Goal: Task Accomplishment & Management: Manage account settings

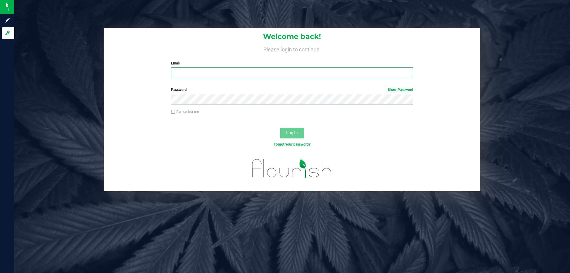
click at [290, 73] on input "Email" at bounding box center [292, 72] width 242 height 11
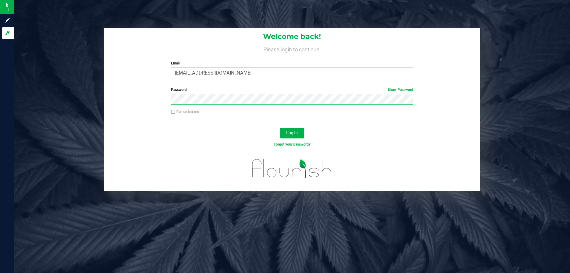
click at [280, 128] on button "Log In" at bounding box center [292, 133] width 24 height 11
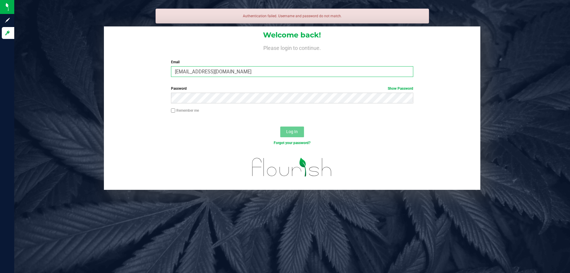
drag, startPoint x: 271, startPoint y: 73, endPoint x: 101, endPoint y: 90, distance: 171.0
click at [101, 90] on div "Welcome back! Please login to continue. Email [EMAIL_ADDRESS][DOMAIN_NAME] Requ…" at bounding box center [292, 107] width 565 height 163
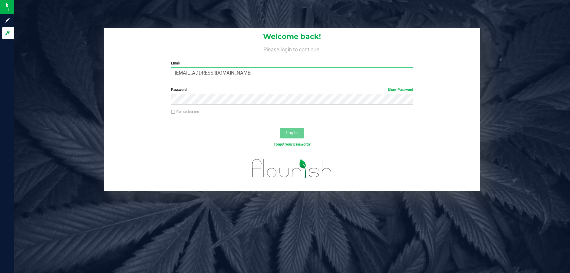
type input "[EMAIL_ADDRESS][DOMAIN_NAME]"
click at [280, 128] on button "Log In" at bounding box center [292, 133] width 24 height 11
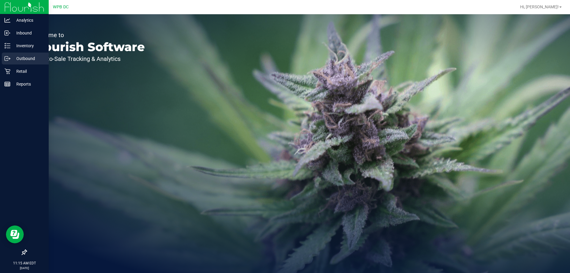
click at [34, 59] on p "Outbound" at bounding box center [28, 58] width 36 height 7
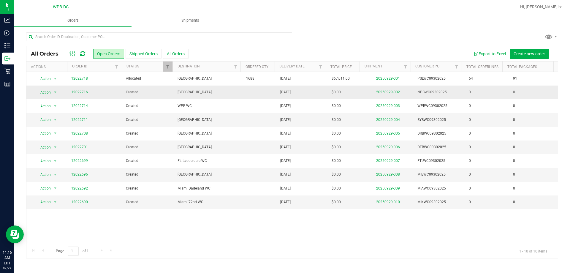
click at [80, 94] on link "12022716" at bounding box center [79, 92] width 17 height 6
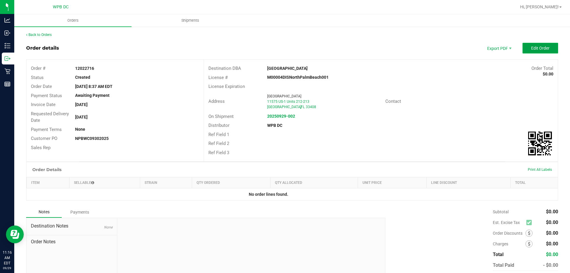
click at [537, 49] on span "Edit Order" at bounding box center [540, 48] width 18 height 5
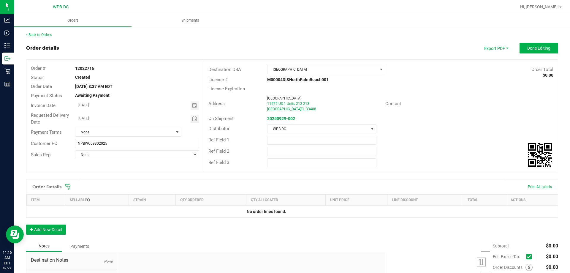
click at [71, 185] on span at bounding box center [331, 187] width 532 height 6
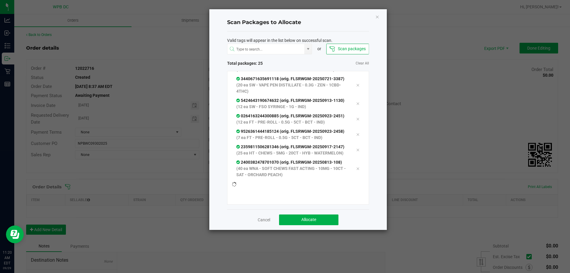
scroll to position [408, 0]
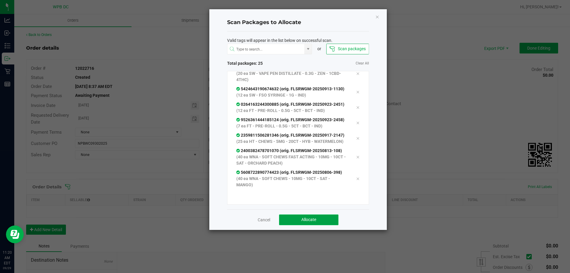
click at [320, 218] on button "Allocate" at bounding box center [308, 219] width 59 height 11
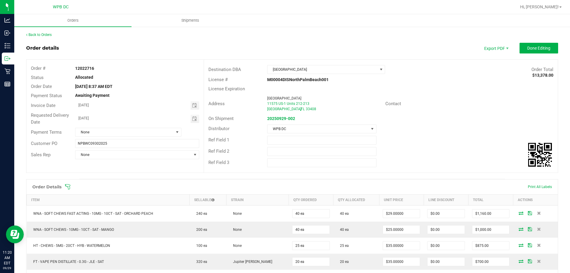
click at [67, 186] on icon at bounding box center [68, 187] width 6 height 6
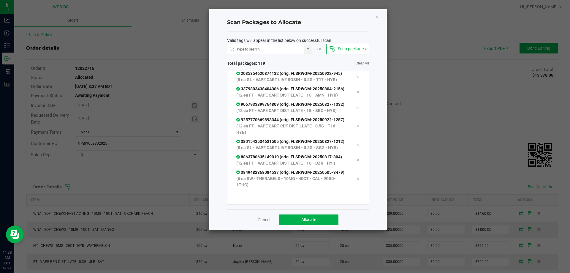
scroll to position [2169, 0]
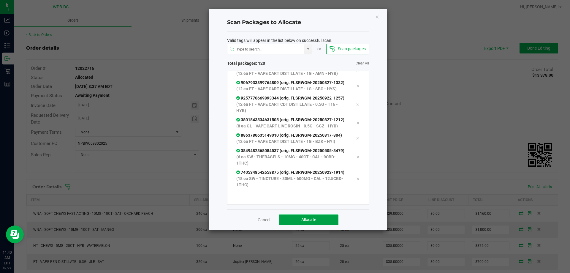
click at [307, 222] on span "Allocate" at bounding box center [308, 219] width 15 height 5
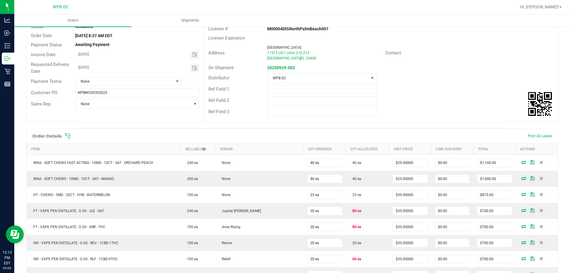
scroll to position [0, 0]
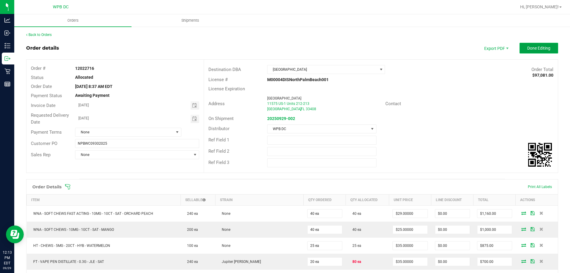
click at [535, 50] on span "Done Editing" at bounding box center [538, 48] width 23 height 5
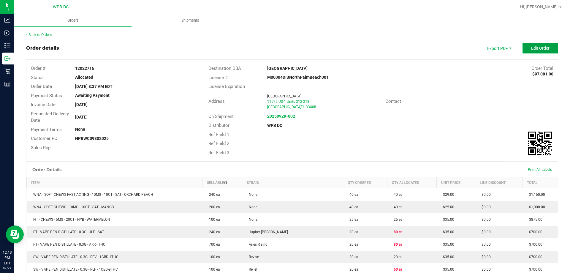
click at [535, 49] on span "Edit Order" at bounding box center [540, 48] width 18 height 5
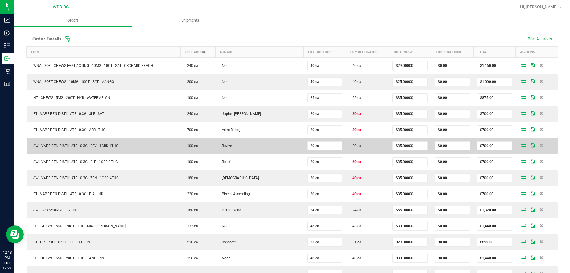
scroll to position [148, 0]
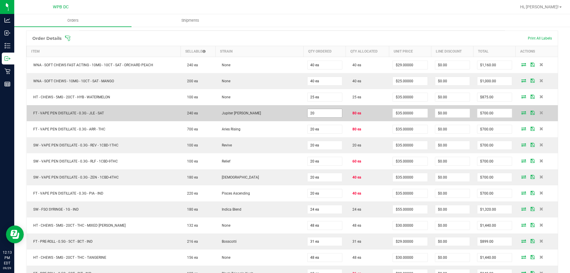
click at [334, 113] on input "20" at bounding box center [325, 113] width 34 height 8
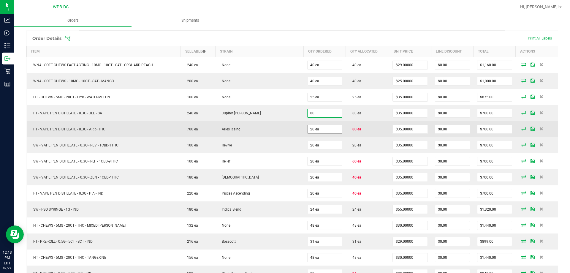
type input "80 ea"
type input "$2,800.00"
click at [320, 129] on input "20" at bounding box center [325, 129] width 34 height 8
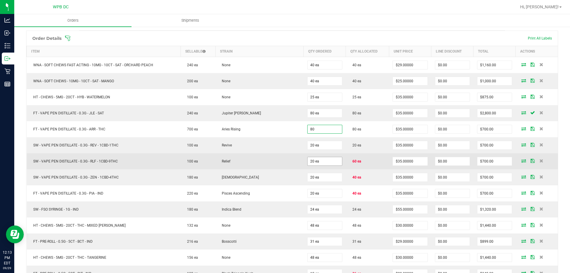
type input "80 ea"
type input "$2,800.00"
click at [331, 158] on input "20" at bounding box center [325, 161] width 34 height 8
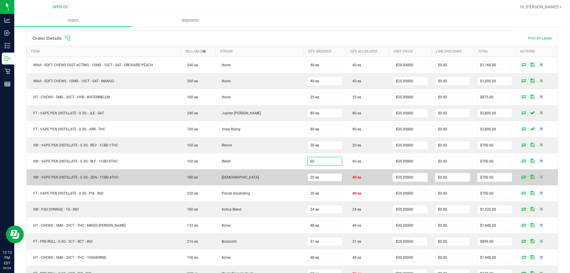
type input "60 ea"
type input "$2,100.00"
click at [335, 177] on input "20" at bounding box center [325, 177] width 34 height 8
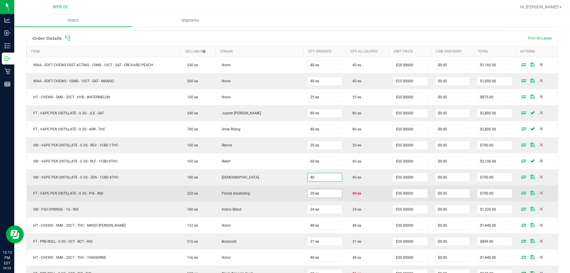
type input "40 ea"
type input "$1,400.00"
click at [329, 194] on input "20" at bounding box center [325, 193] width 34 height 8
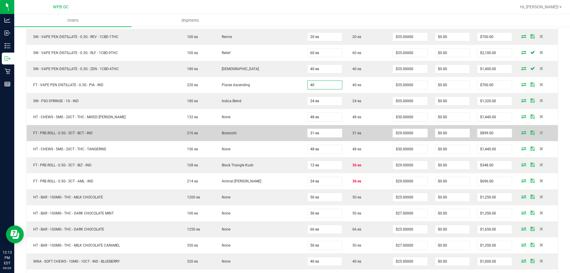
scroll to position [297, 0]
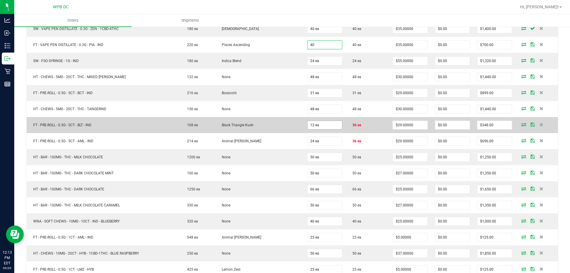
type input "40 ea"
type input "$1,400.00"
click at [319, 125] on input "12" at bounding box center [325, 125] width 34 height 8
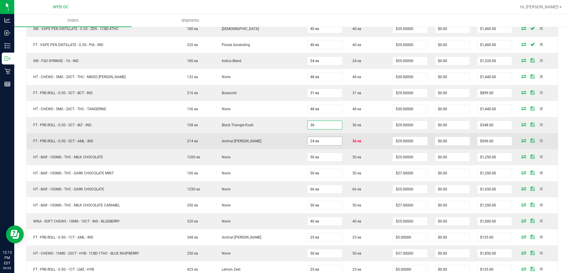
type input "36 ea"
type input "$1,044.00"
click at [322, 144] on input "24" at bounding box center [325, 141] width 34 height 8
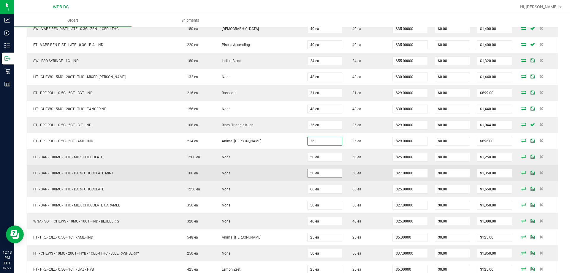
type input "36 ea"
type input "$1,044.00"
click at [336, 170] on input "50" at bounding box center [325, 173] width 34 height 8
click at [318, 173] on input "50" at bounding box center [325, 173] width 34 height 8
type input "50 ea"
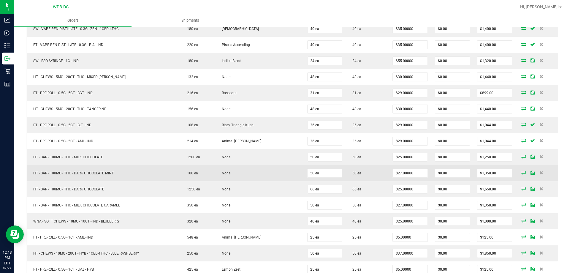
click at [349, 176] on td "50 ea" at bounding box center [367, 173] width 43 height 16
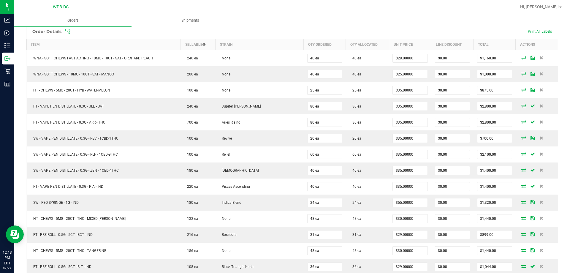
scroll to position [0, 0]
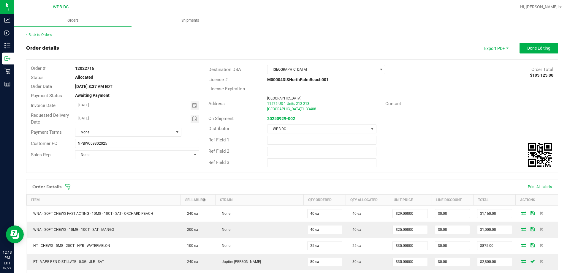
click at [546, 54] on outbound-order-header "Order details Export PDF Done Editing Order # 12022716 Status Allocated Order D…" at bounding box center [292, 111] width 532 height 136
click at [546, 52] on button "Done Editing" at bounding box center [539, 48] width 39 height 11
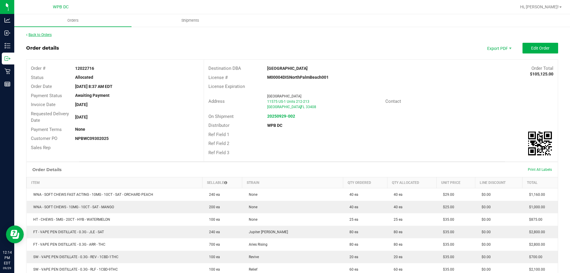
click at [43, 34] on link "Back to Orders" at bounding box center [39, 35] width 26 height 4
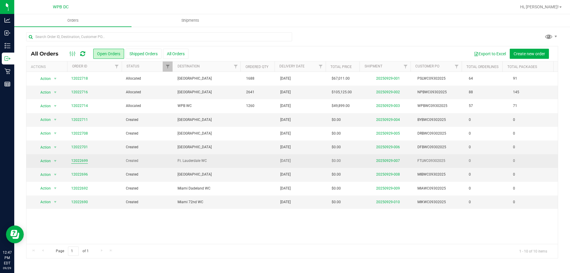
click at [83, 160] on link "12022699" at bounding box center [79, 161] width 17 height 6
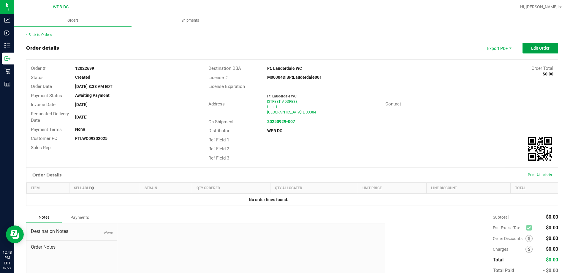
click at [531, 52] on button "Edit Order" at bounding box center [541, 48] width 36 height 11
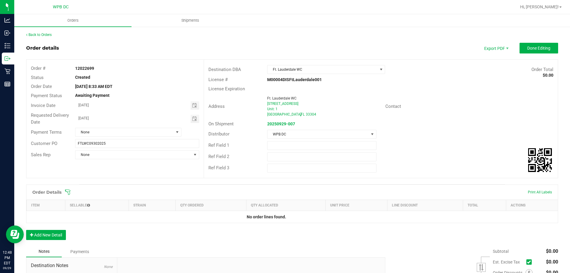
click at [68, 190] on icon at bounding box center [68, 192] width 6 height 6
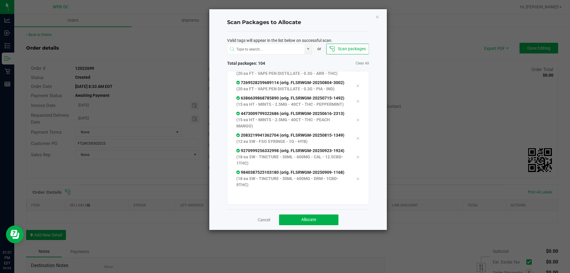
scroll to position [1850, 0]
click at [304, 219] on span "Allocate" at bounding box center [308, 219] width 15 height 5
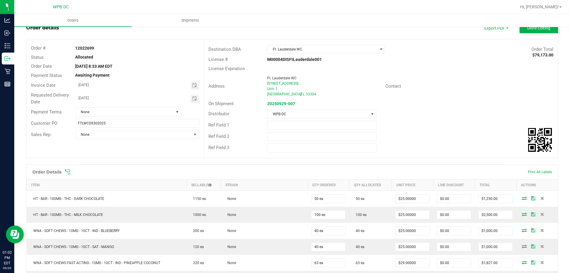
scroll to position [0, 0]
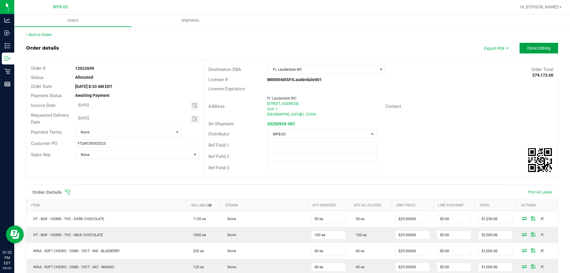
click at [544, 50] on span "Done Editing" at bounding box center [538, 48] width 23 height 5
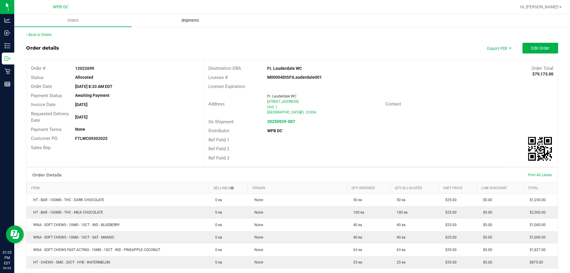
click at [183, 20] on span "Shipments" at bounding box center [190, 20] width 34 height 5
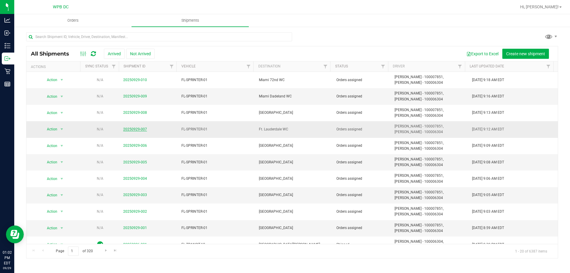
click at [137, 130] on link "20250929-007" at bounding box center [135, 129] width 24 height 4
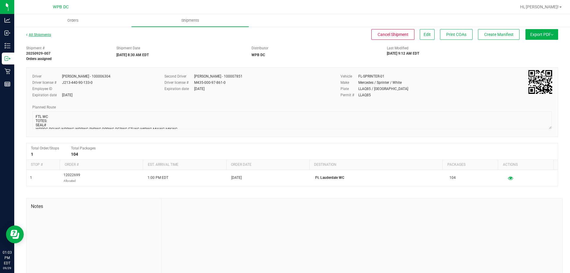
click at [41, 36] on div "All Shipments" at bounding box center [44, 36] width 36 height 9
click at [40, 32] on div "All Shipments" at bounding box center [44, 36] width 36 height 9
click at [40, 34] on link "All Shipments" at bounding box center [38, 35] width 25 height 4
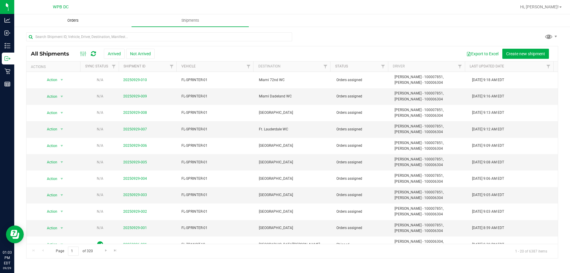
click at [79, 18] on span "Orders" at bounding box center [72, 20] width 27 height 5
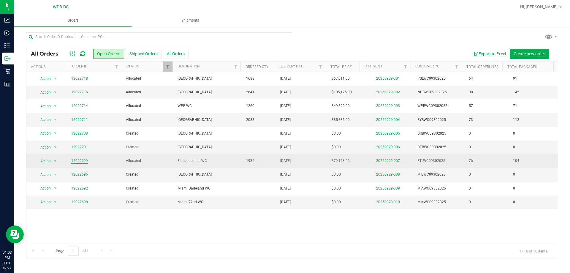
click at [82, 160] on link "12022699" at bounding box center [79, 161] width 17 height 6
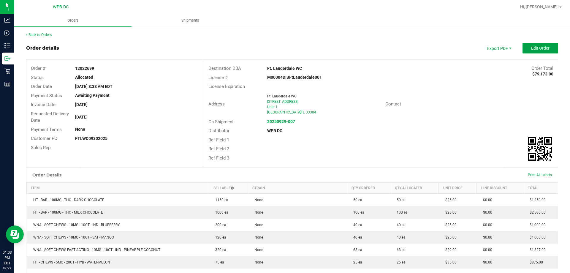
click at [544, 50] on span "Edit Order" at bounding box center [540, 48] width 18 height 5
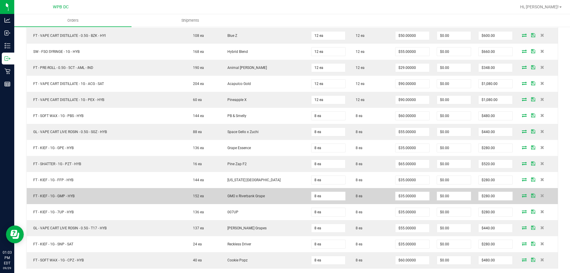
scroll to position [1159, 0]
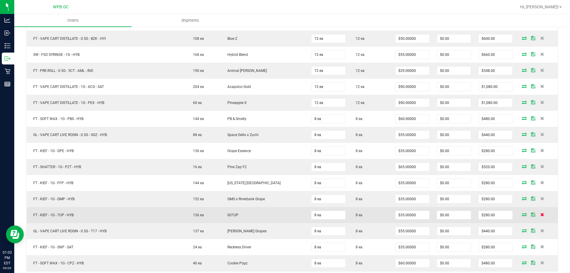
click at [541, 214] on icon at bounding box center [543, 215] width 4 height 4
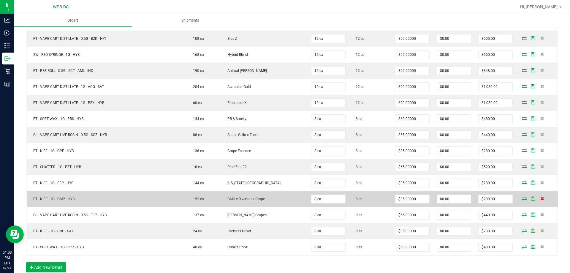
click at [541, 198] on icon at bounding box center [543, 199] width 4 height 4
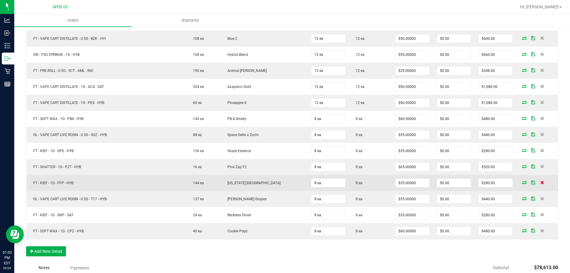
click at [541, 181] on icon at bounding box center [543, 183] width 4 height 4
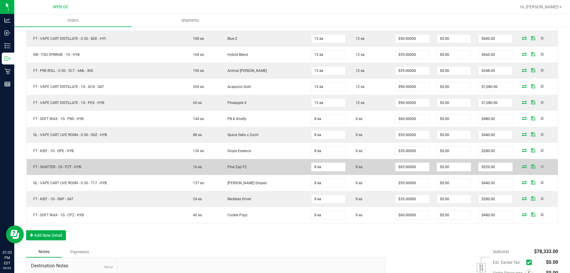
click at [538, 169] on td at bounding box center [537, 167] width 42 height 16
click at [541, 165] on icon at bounding box center [543, 167] width 4 height 4
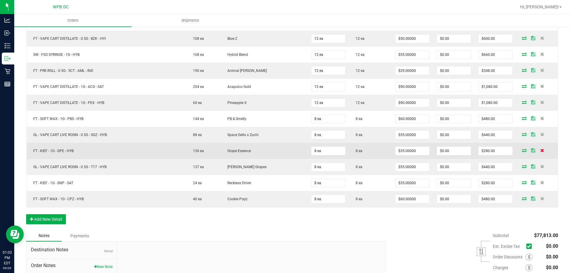
click at [541, 152] on icon at bounding box center [543, 150] width 4 height 4
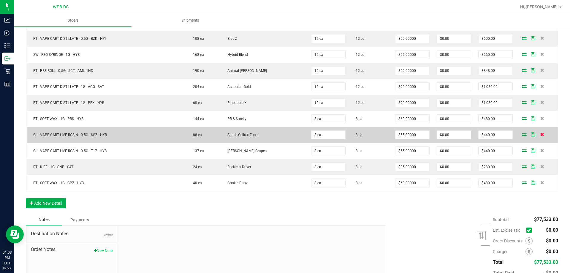
click at [541, 134] on icon at bounding box center [543, 134] width 4 height 4
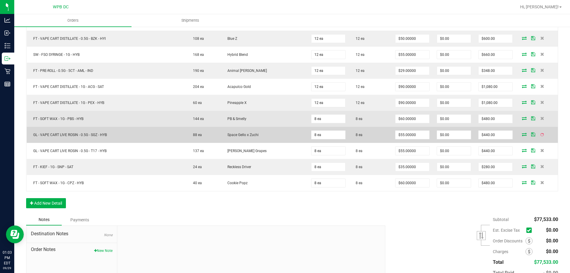
click at [537, 115] on td at bounding box center [537, 119] width 42 height 16
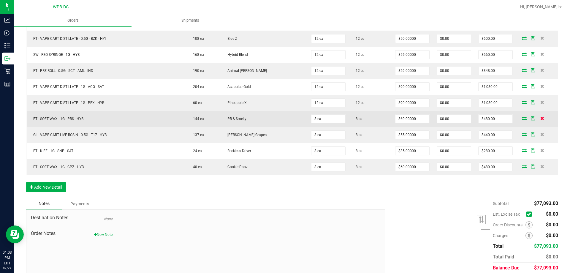
click at [541, 118] on icon at bounding box center [543, 118] width 4 height 4
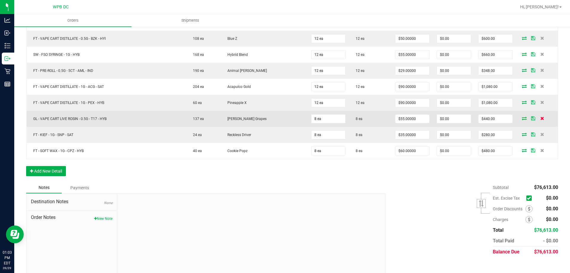
click at [541, 118] on icon at bounding box center [543, 118] width 4 height 4
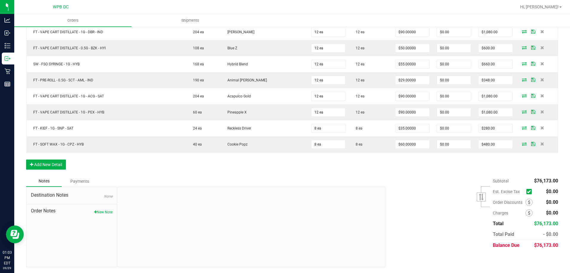
scroll to position [1149, 0]
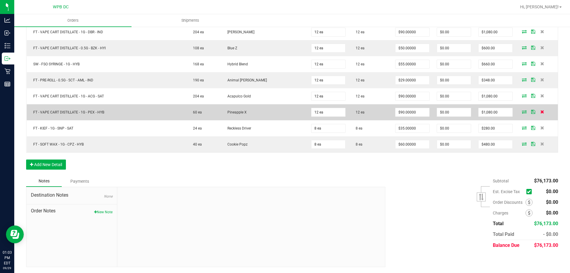
click at [541, 113] on icon at bounding box center [543, 112] width 4 height 4
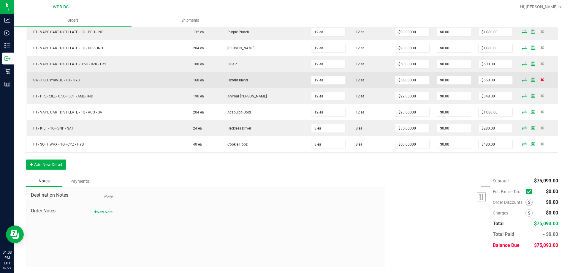
click at [541, 78] on icon at bounding box center [543, 80] width 4 height 4
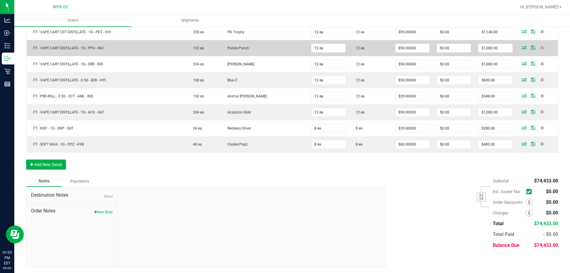
scroll to position [1117, 0]
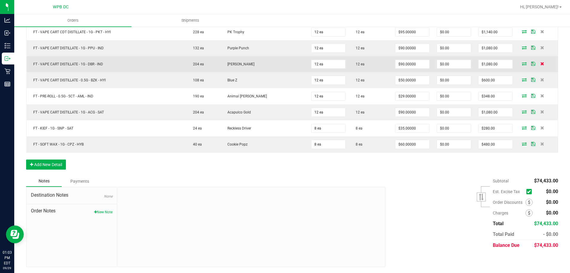
click at [541, 64] on icon at bounding box center [543, 64] width 4 height 4
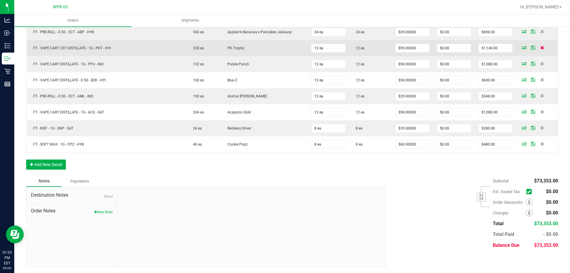
click at [541, 48] on icon at bounding box center [543, 48] width 4 height 4
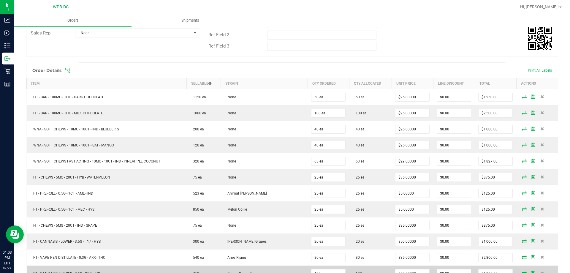
scroll to position [121, 0]
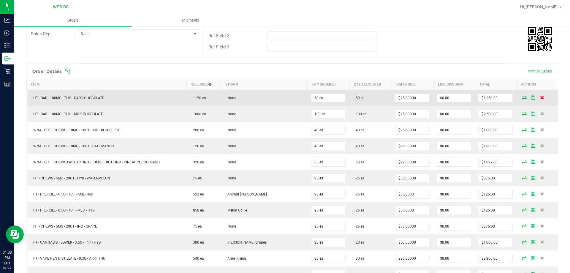
click at [541, 98] on icon at bounding box center [543, 98] width 4 height 4
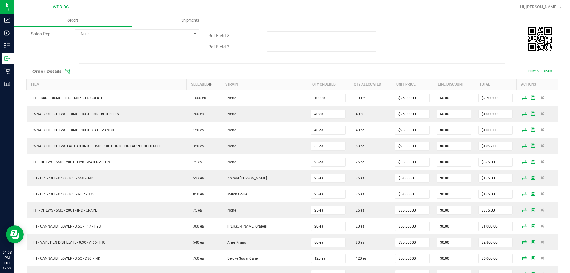
click at [541, 98] on icon at bounding box center [543, 98] width 4 height 4
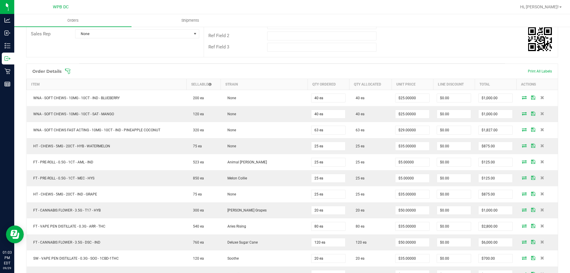
click at [541, 98] on icon at bounding box center [543, 98] width 4 height 4
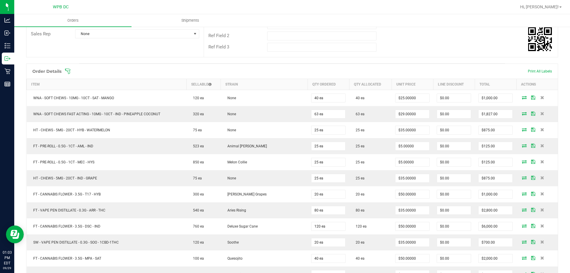
click at [541, 98] on icon at bounding box center [543, 98] width 4 height 4
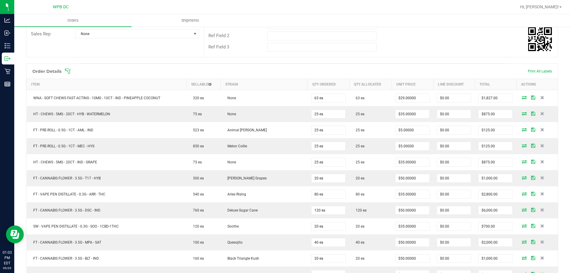
click at [541, 98] on icon at bounding box center [543, 98] width 4 height 4
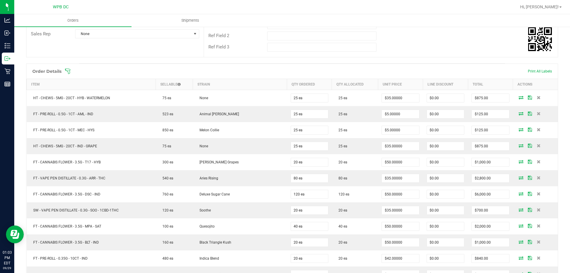
click at [538, 98] on span at bounding box center [539, 98] width 9 height 4
click at [537, 98] on icon at bounding box center [539, 98] width 4 height 4
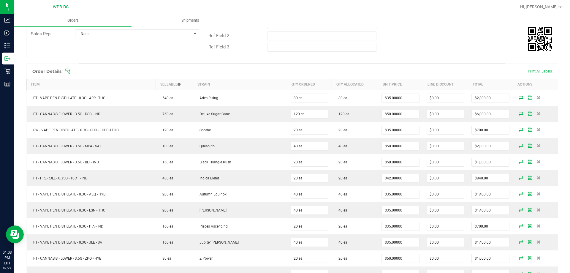
click at [537, 98] on icon at bounding box center [539, 98] width 4 height 4
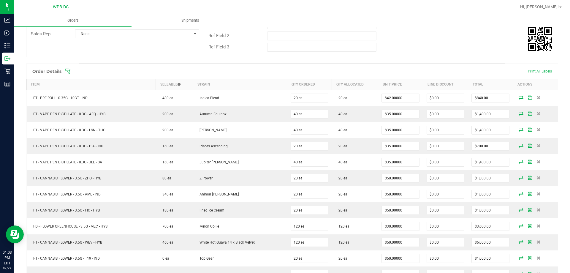
click at [537, 98] on icon at bounding box center [539, 98] width 4 height 4
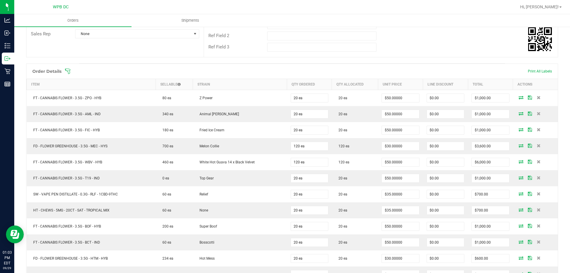
click at [537, 98] on icon at bounding box center [539, 98] width 4 height 4
click at [537, 112] on icon at bounding box center [539, 114] width 4 height 4
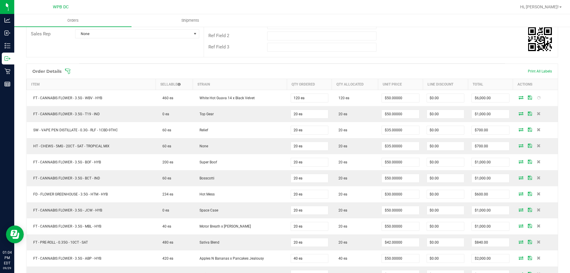
click at [537, 98] on icon at bounding box center [539, 98] width 4 height 4
click at [537, 112] on icon at bounding box center [539, 114] width 4 height 4
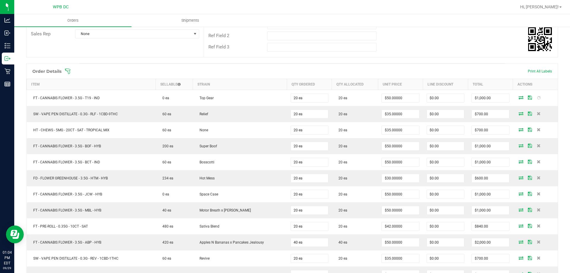
click at [537, 98] on icon at bounding box center [539, 98] width 4 height 4
click at [537, 112] on icon at bounding box center [539, 114] width 4 height 4
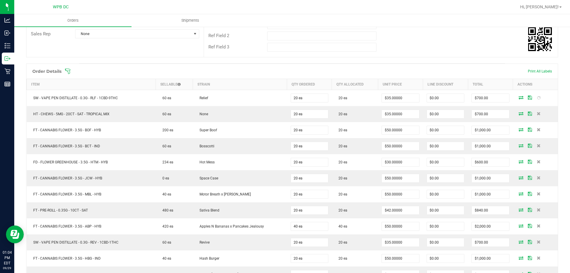
click at [537, 98] on icon at bounding box center [539, 98] width 4 height 4
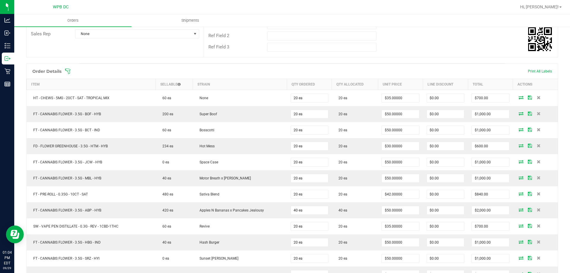
click at [537, 98] on icon at bounding box center [539, 98] width 4 height 4
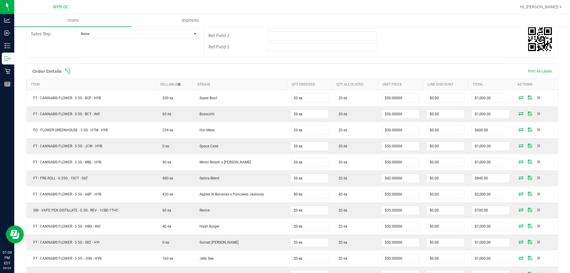
click at [537, 98] on icon at bounding box center [539, 98] width 4 height 4
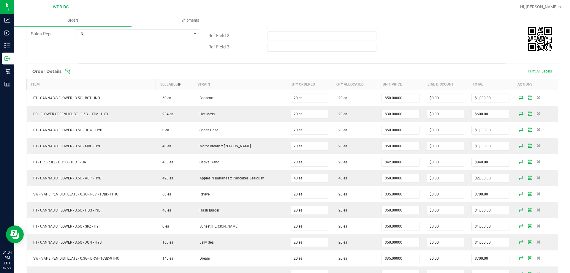
click at [537, 98] on icon at bounding box center [539, 98] width 4 height 4
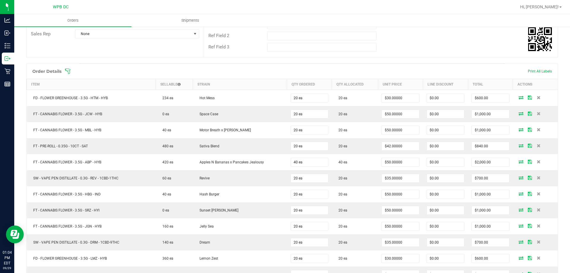
click at [537, 98] on icon at bounding box center [539, 98] width 4 height 4
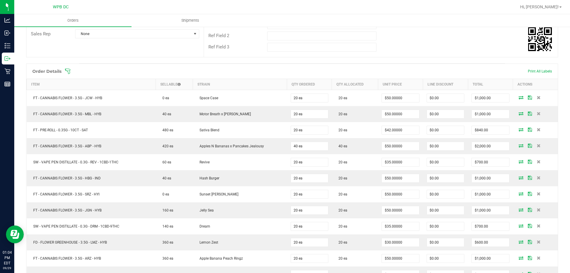
click at [537, 98] on icon at bounding box center [539, 98] width 4 height 4
click at [537, 112] on icon at bounding box center [539, 114] width 4 height 4
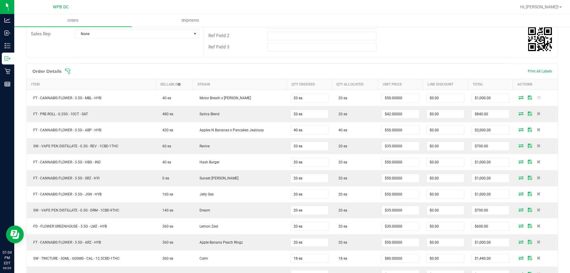
click at [537, 98] on icon at bounding box center [539, 98] width 4 height 4
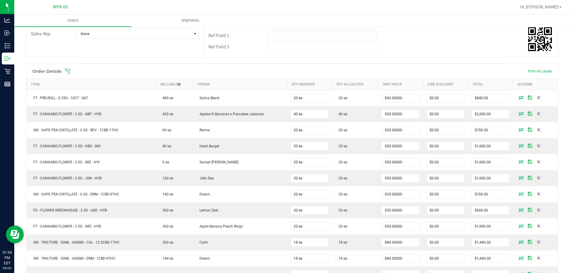
click at [537, 98] on icon at bounding box center [539, 98] width 4 height 4
click at [537, 112] on icon at bounding box center [539, 114] width 4 height 4
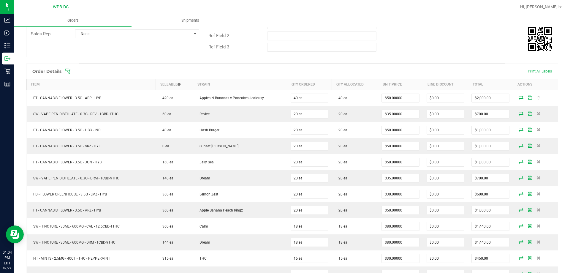
click at [537, 98] on icon at bounding box center [539, 98] width 4 height 4
click at [537, 112] on icon at bounding box center [539, 114] width 4 height 4
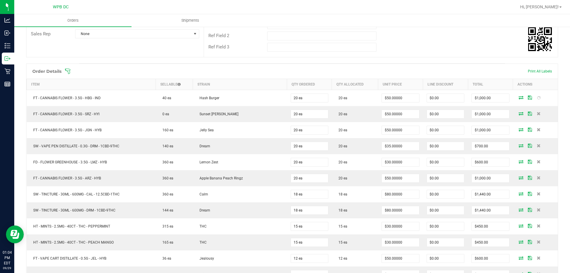
click at [537, 98] on icon at bounding box center [539, 98] width 4 height 4
click at [537, 112] on icon at bounding box center [539, 114] width 4 height 4
click at [537, 98] on icon at bounding box center [539, 98] width 4 height 4
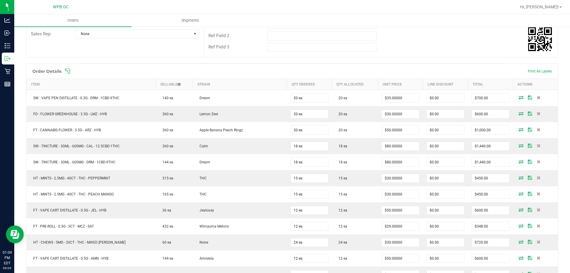
click at [537, 98] on icon at bounding box center [539, 98] width 4 height 4
click at [536, 98] on icon at bounding box center [538, 97] width 5 height 5
click at [537, 98] on icon at bounding box center [539, 98] width 4 height 4
click at [537, 112] on icon at bounding box center [539, 114] width 4 height 4
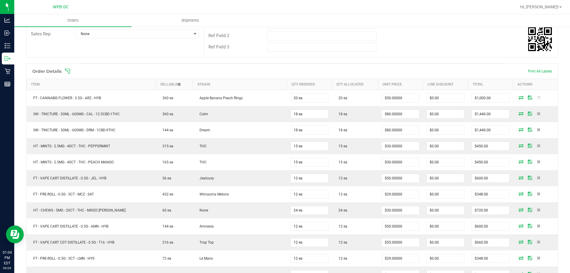
click at [537, 98] on icon at bounding box center [539, 98] width 4 height 4
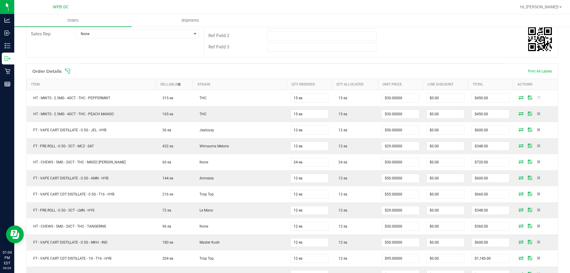
click at [537, 112] on icon at bounding box center [539, 114] width 4 height 4
click at [537, 98] on icon at bounding box center [539, 98] width 4 height 4
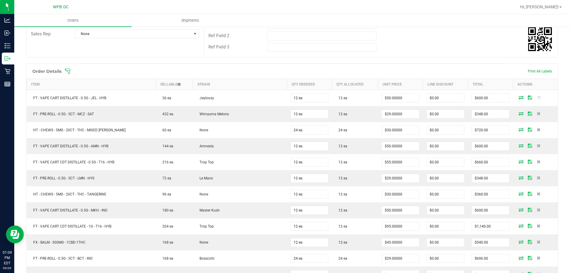
click at [537, 98] on icon at bounding box center [539, 98] width 4 height 4
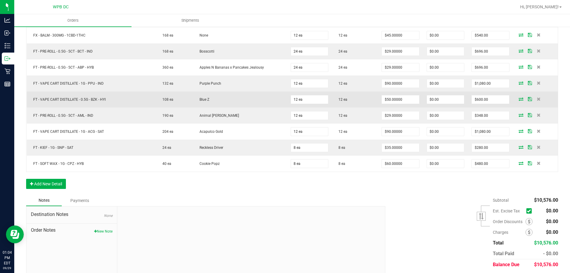
scroll to position [301, 0]
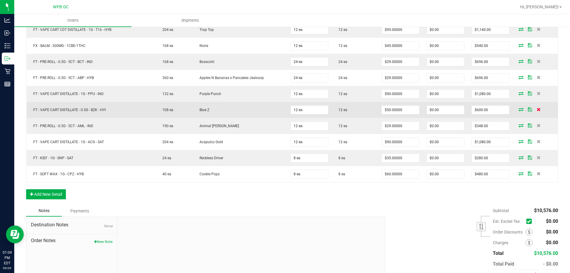
click at [537, 108] on icon at bounding box center [539, 110] width 4 height 4
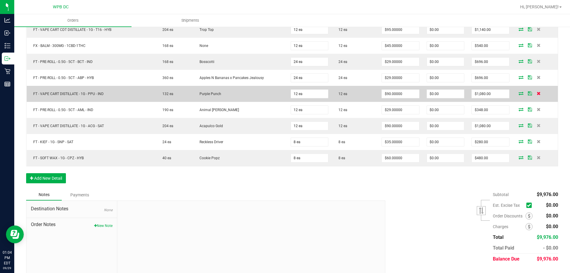
click at [537, 95] on icon at bounding box center [539, 93] width 4 height 4
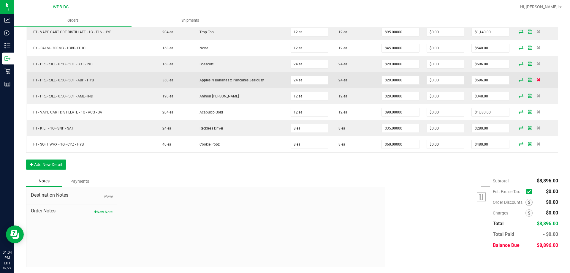
click at [537, 81] on icon at bounding box center [539, 80] width 4 height 4
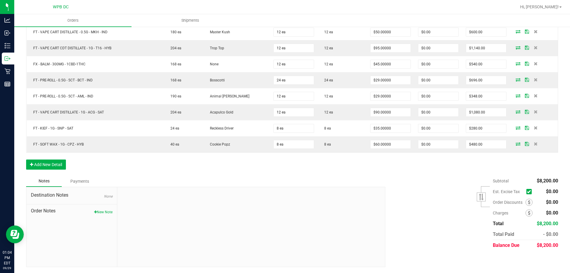
scroll to position [283, 0]
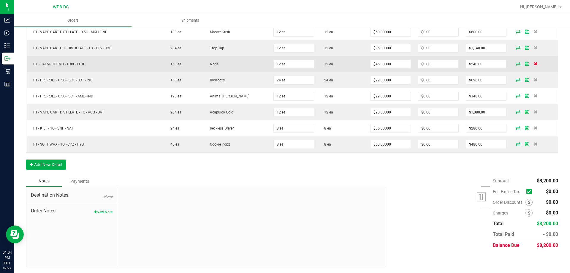
click at [534, 65] on icon at bounding box center [536, 64] width 4 height 4
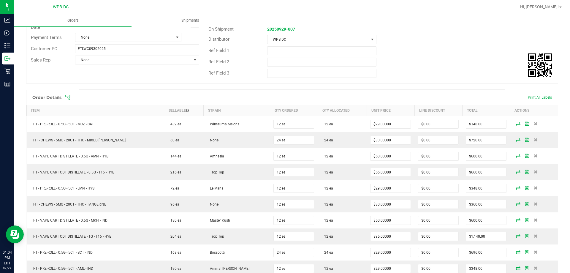
scroll to position [93, 0]
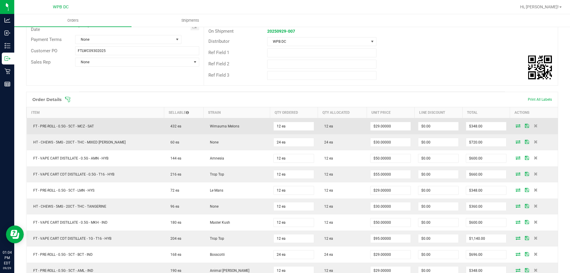
click at [530, 123] on td at bounding box center [534, 126] width 48 height 16
click at [534, 127] on icon at bounding box center [536, 126] width 4 height 4
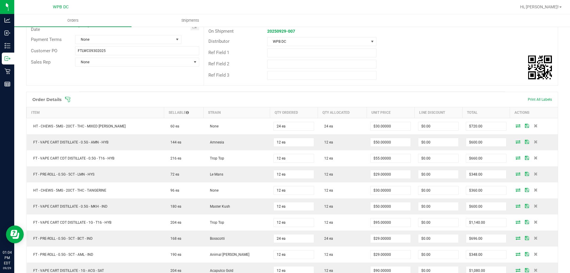
click at [534, 127] on icon at bounding box center [536, 126] width 4 height 4
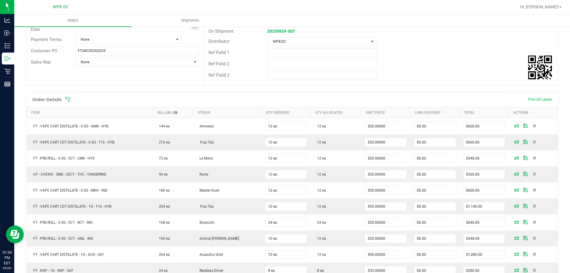
click at [533, 127] on icon at bounding box center [535, 126] width 4 height 4
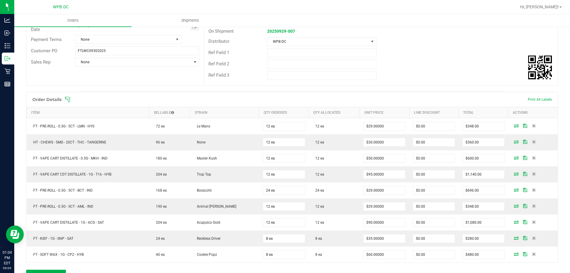
click at [532, 127] on icon at bounding box center [534, 126] width 4 height 4
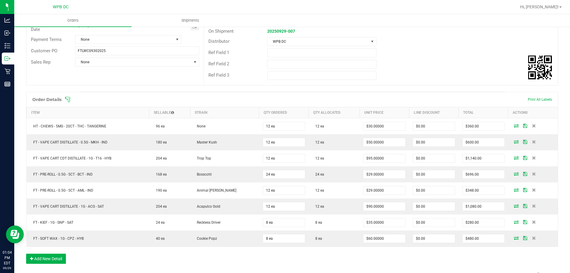
click at [532, 127] on icon at bounding box center [534, 126] width 4 height 4
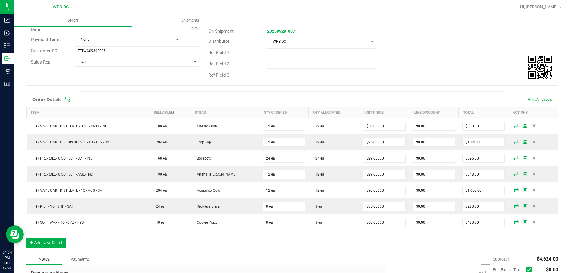
click at [532, 127] on icon at bounding box center [534, 126] width 4 height 4
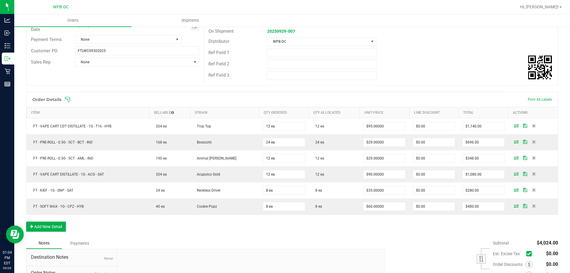
click at [532, 127] on icon at bounding box center [534, 126] width 4 height 4
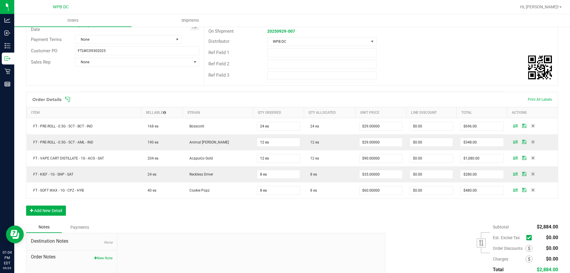
click at [530, 127] on span at bounding box center [533, 126] width 9 height 4
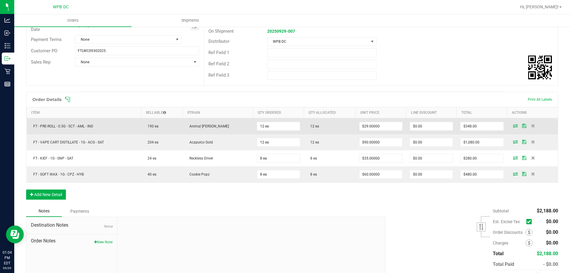
click at [530, 127] on td at bounding box center [533, 126] width 50 height 16
click at [531, 126] on icon at bounding box center [533, 126] width 4 height 4
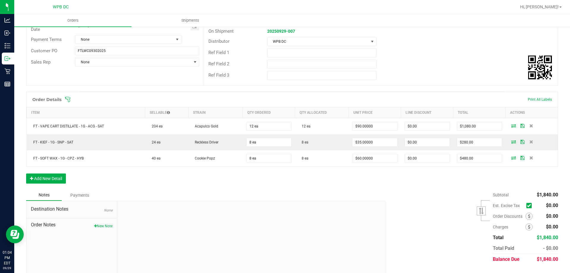
click at [530, 126] on icon at bounding box center [532, 126] width 4 height 4
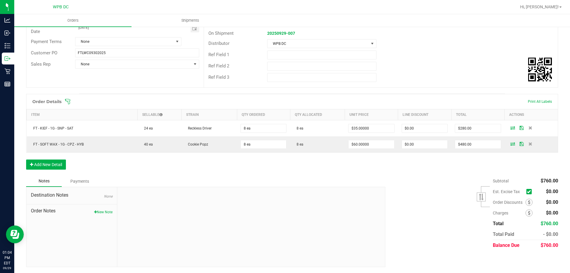
click at [529, 126] on icon at bounding box center [531, 128] width 4 height 4
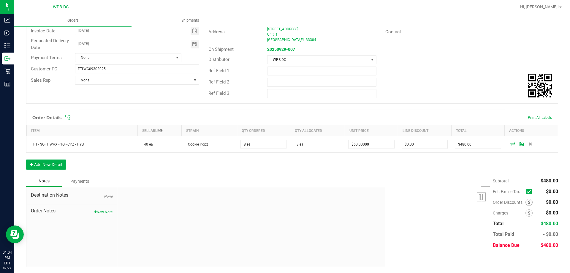
scroll to position [75, 0]
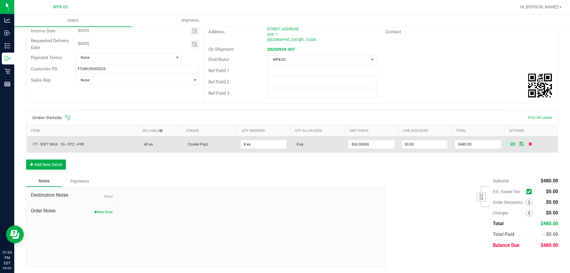
click at [529, 144] on icon at bounding box center [531, 144] width 4 height 4
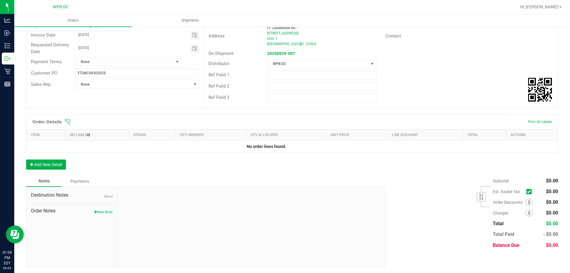
click at [70, 119] on icon at bounding box center [68, 122] width 6 height 6
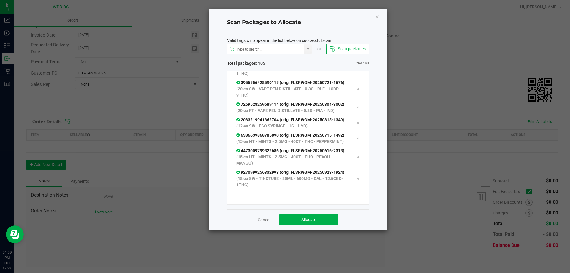
scroll to position [1853, 0]
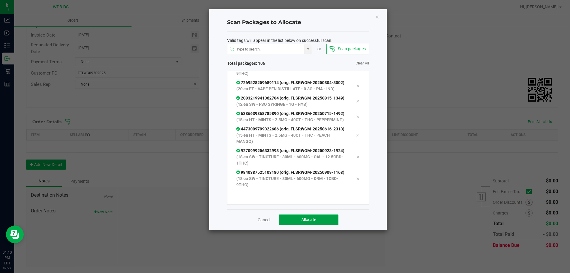
click at [318, 219] on button "Allocate" at bounding box center [308, 219] width 59 height 11
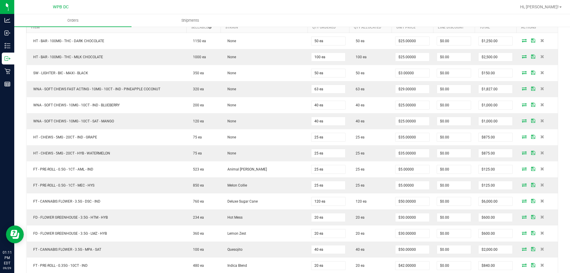
scroll to position [0, 0]
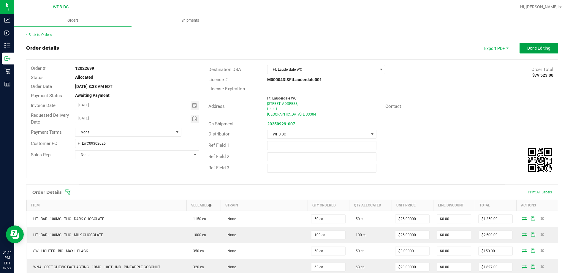
click at [534, 45] on button "Done Editing" at bounding box center [539, 48] width 39 height 11
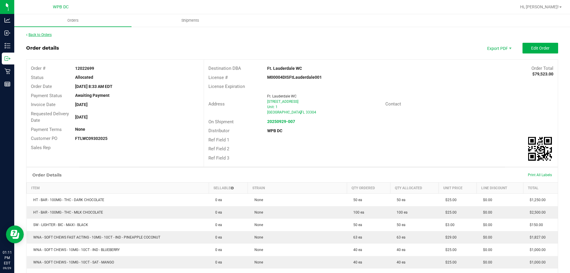
click at [44, 36] on link "Back to Orders" at bounding box center [39, 35] width 26 height 4
